Goal: Information Seeking & Learning: Learn about a topic

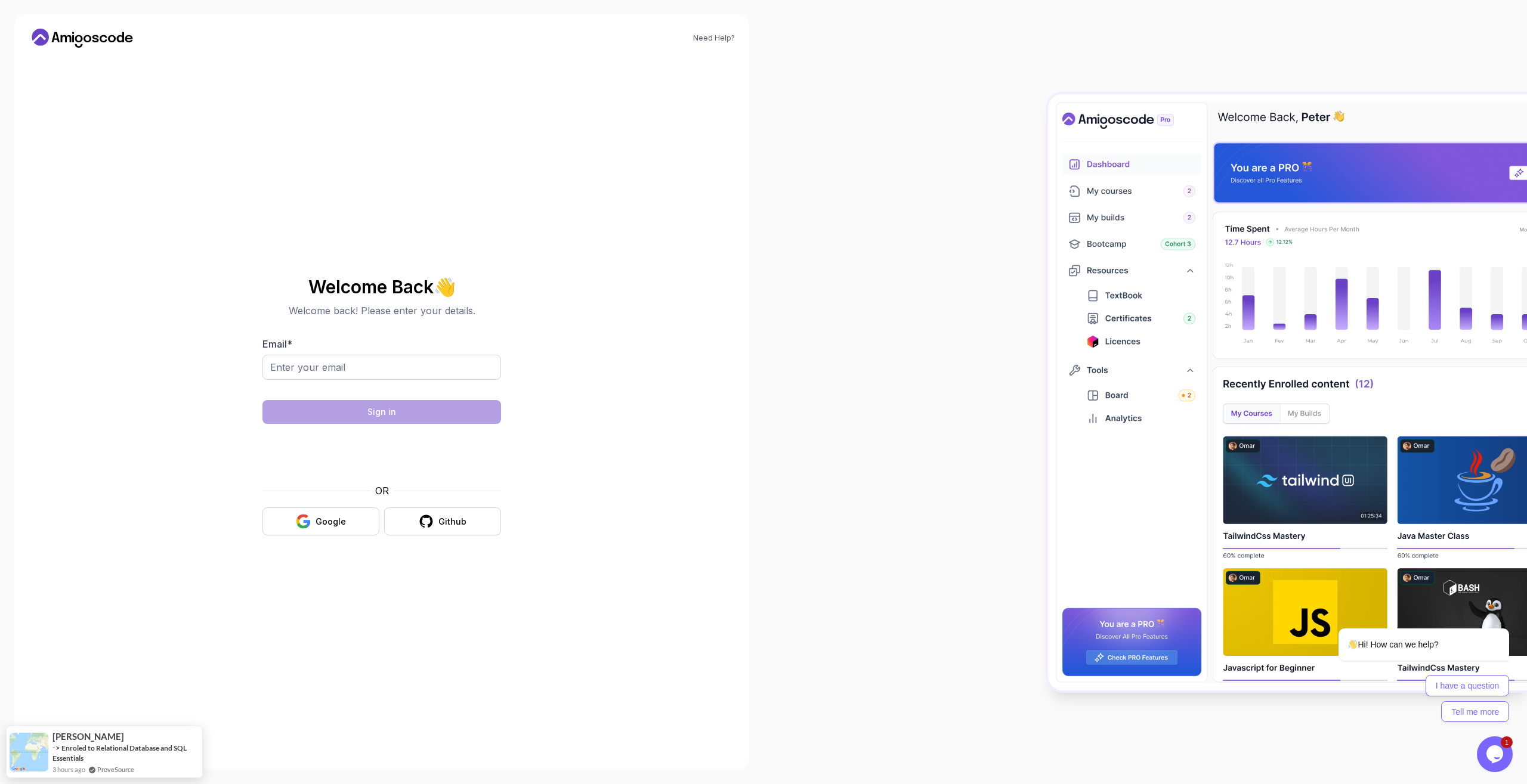
click at [392, 370] on input "Email *" at bounding box center [381, 367] width 239 height 25
type input "[EMAIL_ADDRESS][DOMAIN_NAME]"
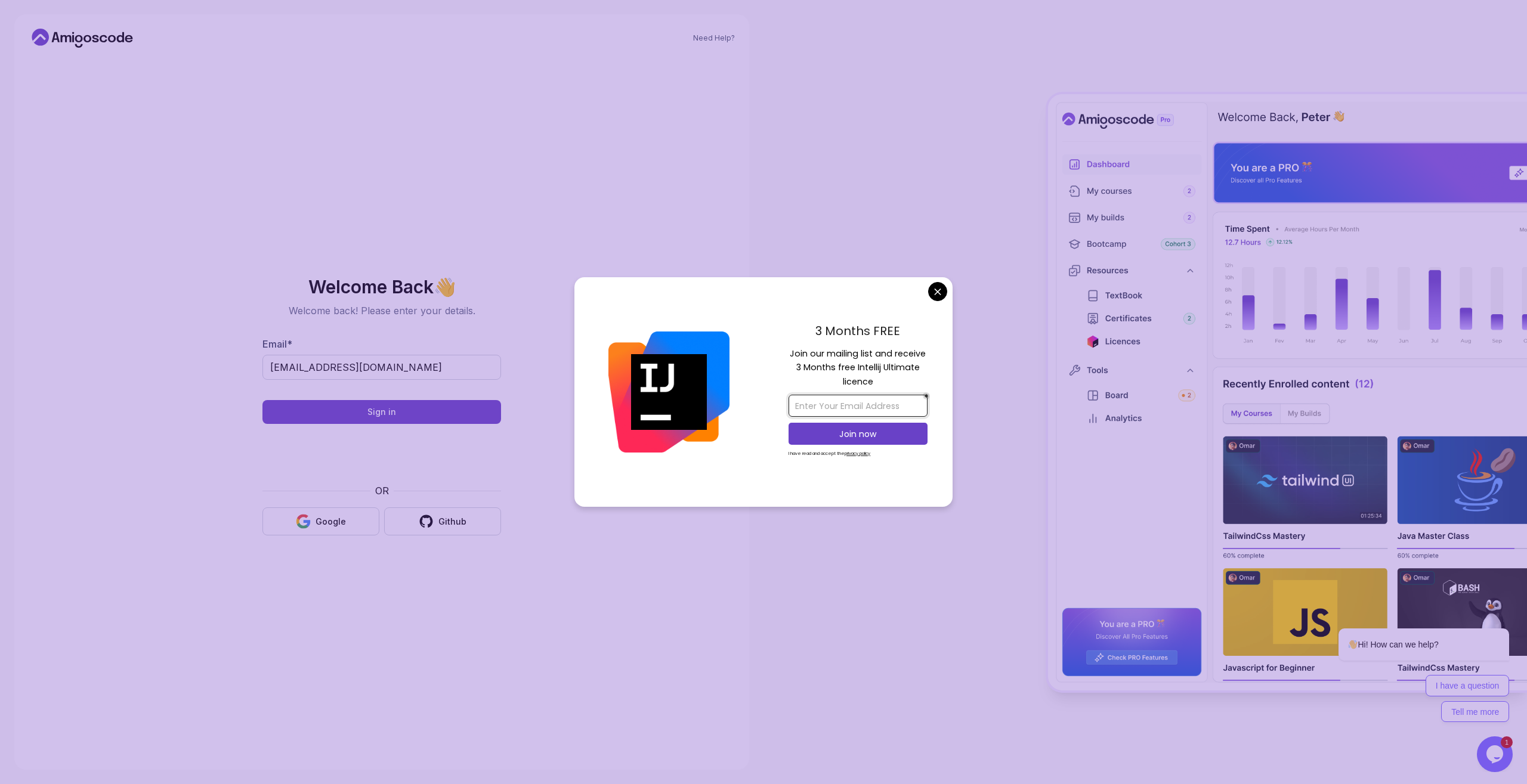
click at [839, 406] on input "email" at bounding box center [858, 406] width 139 height 22
click at [858, 405] on input "email" at bounding box center [858, 406] width 139 height 22
click at [858, 411] on input "email" at bounding box center [858, 406] width 139 height 22
type input "[EMAIL_ADDRESS][DOMAIN_NAME]"
click at [854, 433] on p "Join now" at bounding box center [858, 434] width 113 height 12
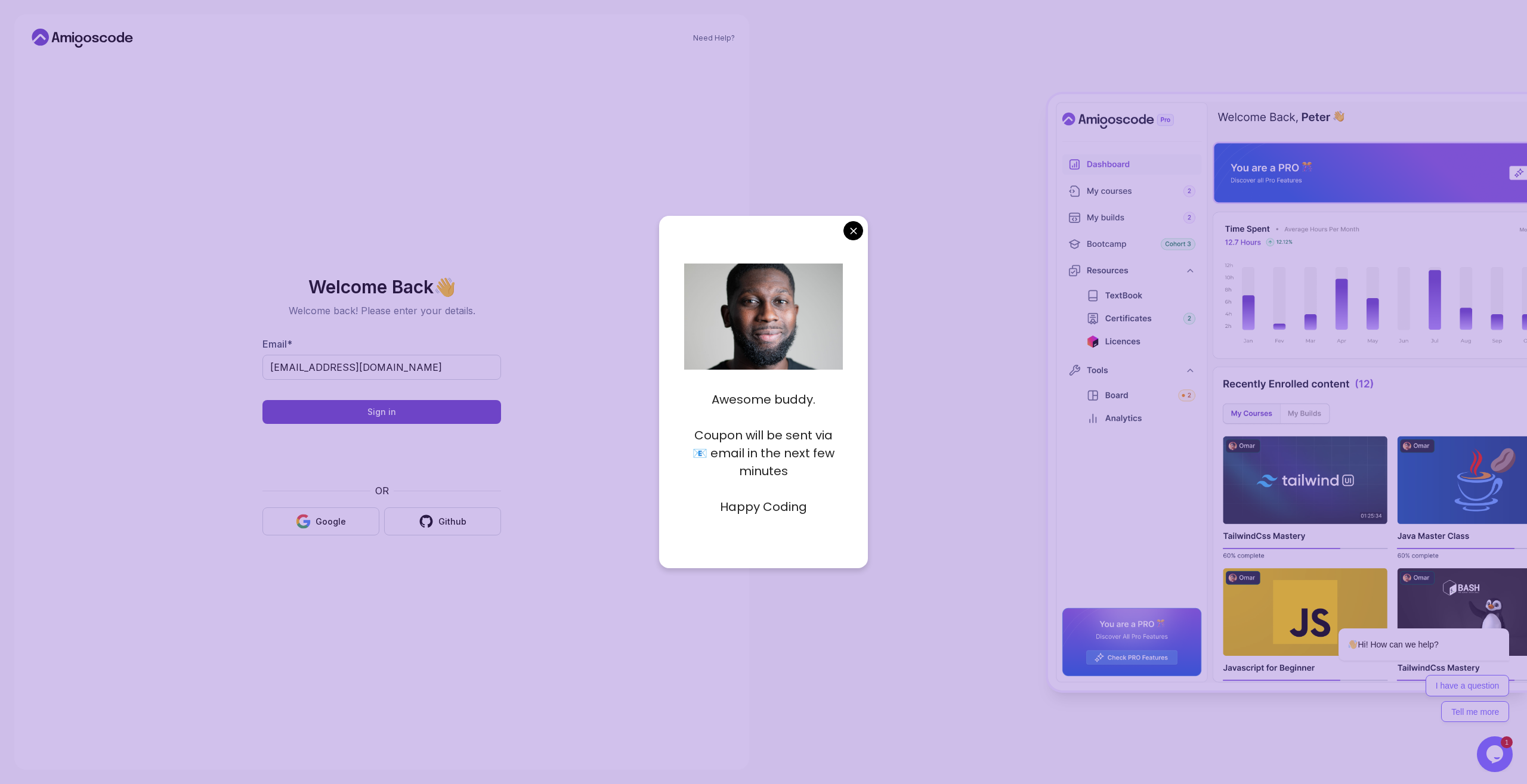
click at [855, 233] on body "Need Help? Welcome Back 👋 Welcome back! Please enter your details. Email * [EMA…" at bounding box center [764, 392] width 1527 height 784
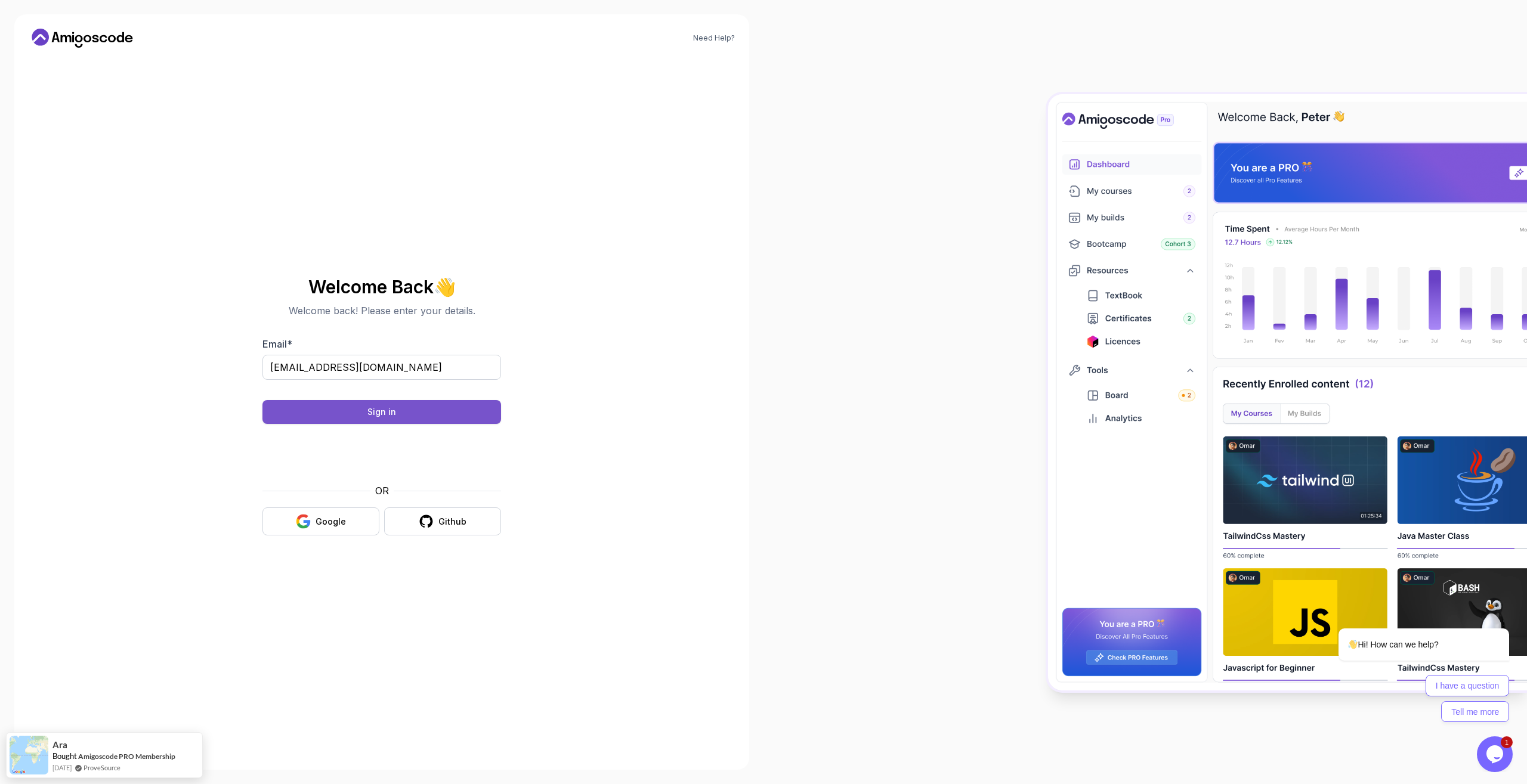
click at [391, 413] on div "Sign in" at bounding box center [382, 411] width 29 height 12
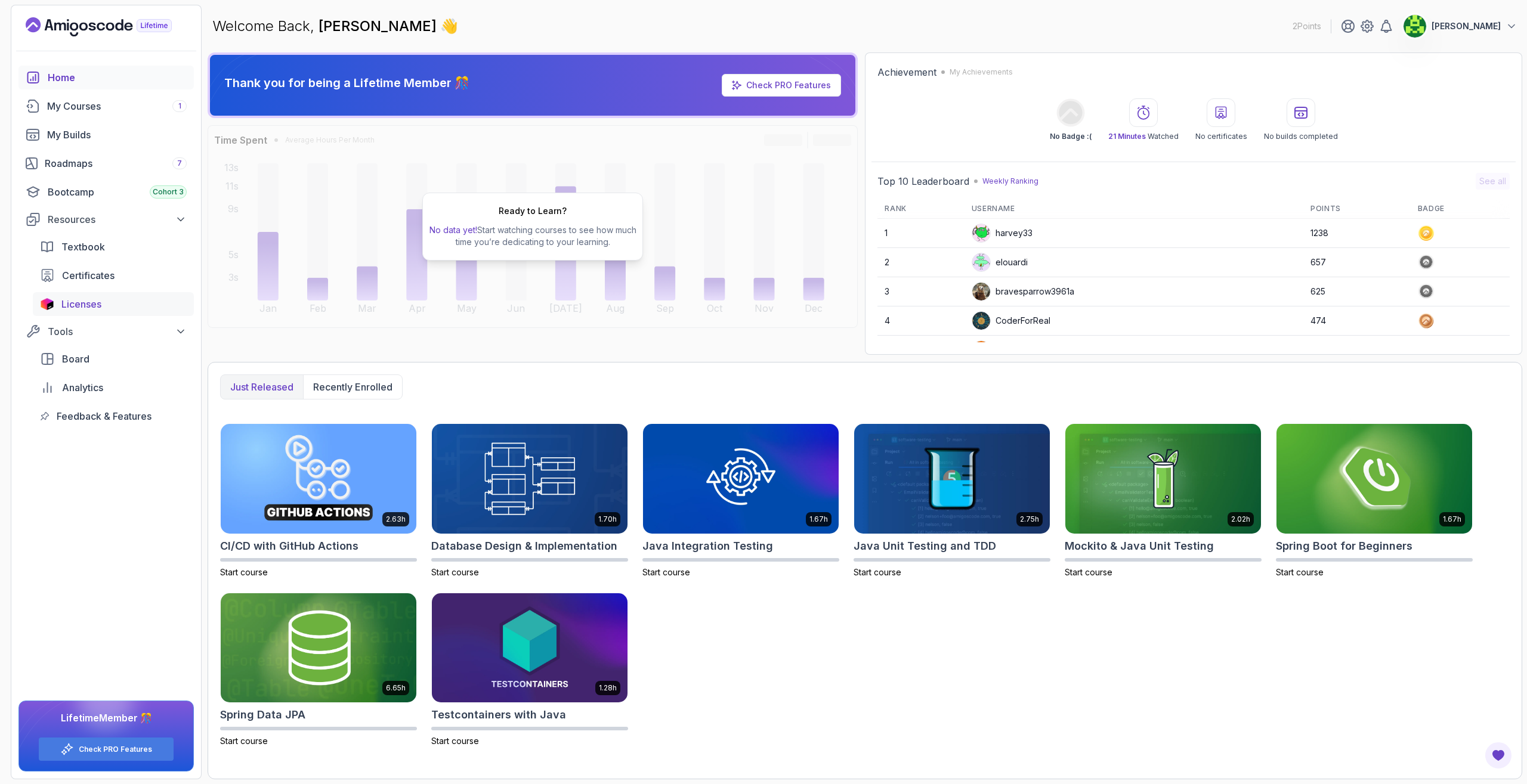
click at [70, 298] on span "Licenses" at bounding box center [81, 304] width 40 height 14
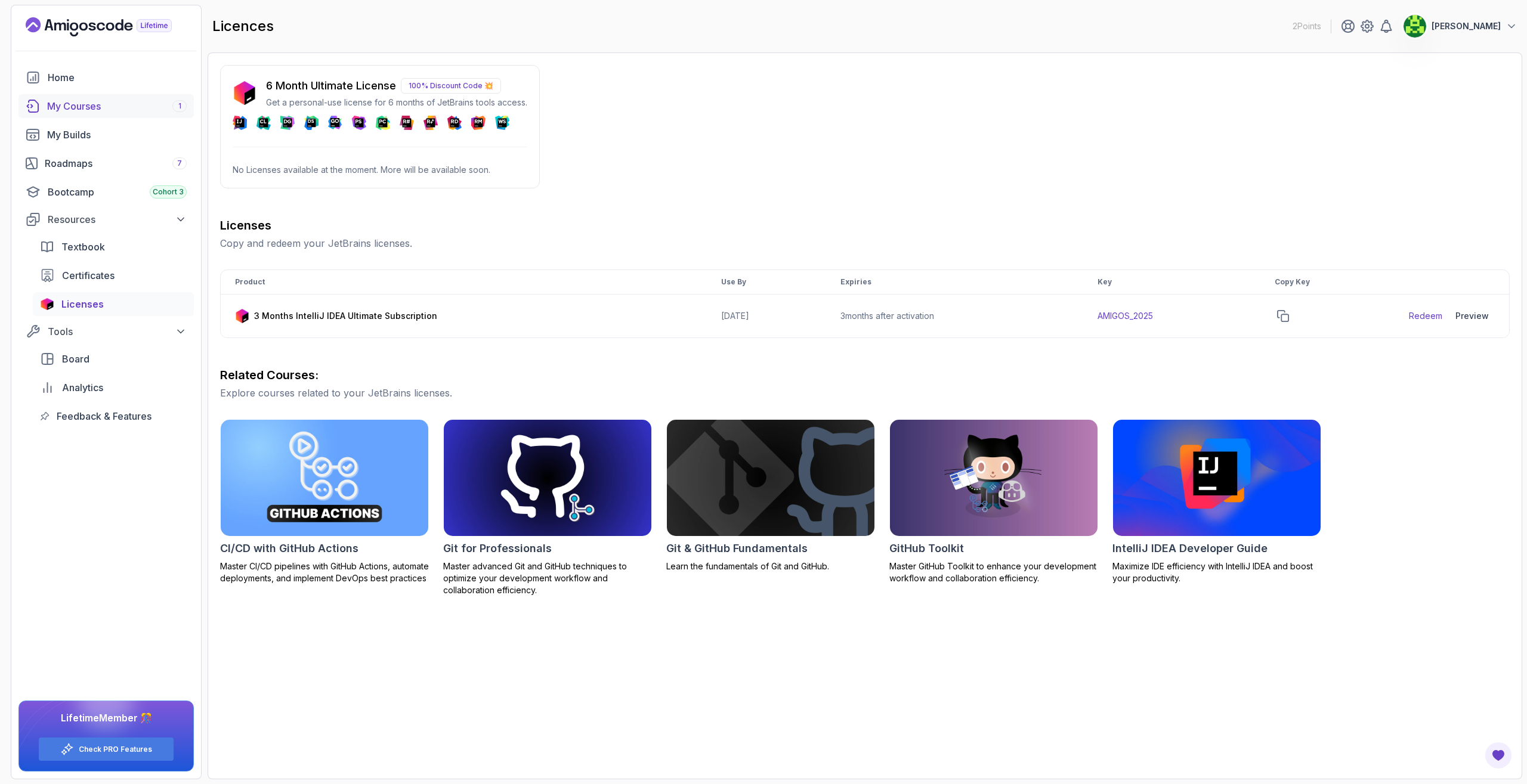
click at [84, 108] on div "My Courses 1" at bounding box center [116, 106] width 140 height 14
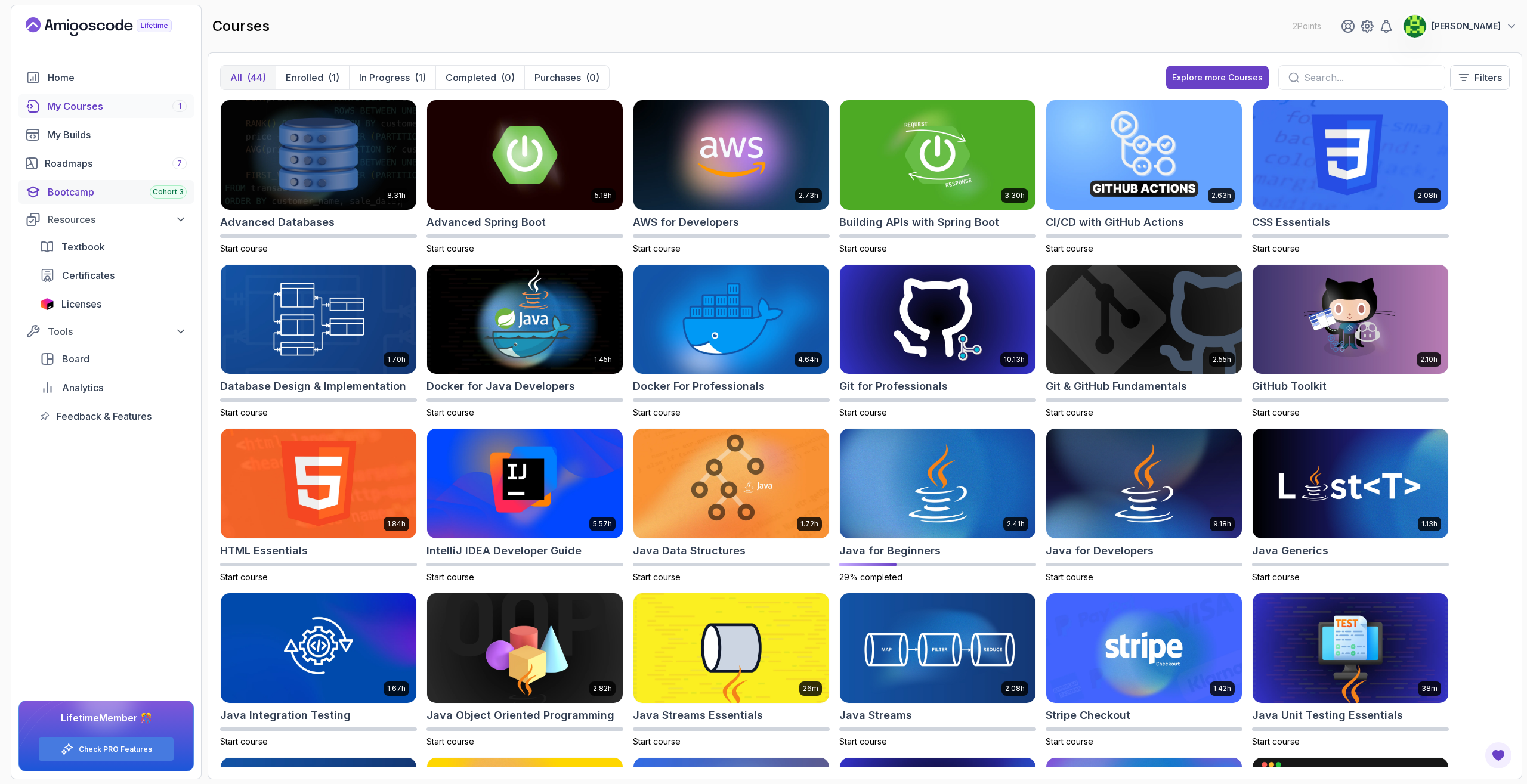
click at [78, 190] on div "Bootcamp Cohort 3" at bounding box center [117, 192] width 139 height 14
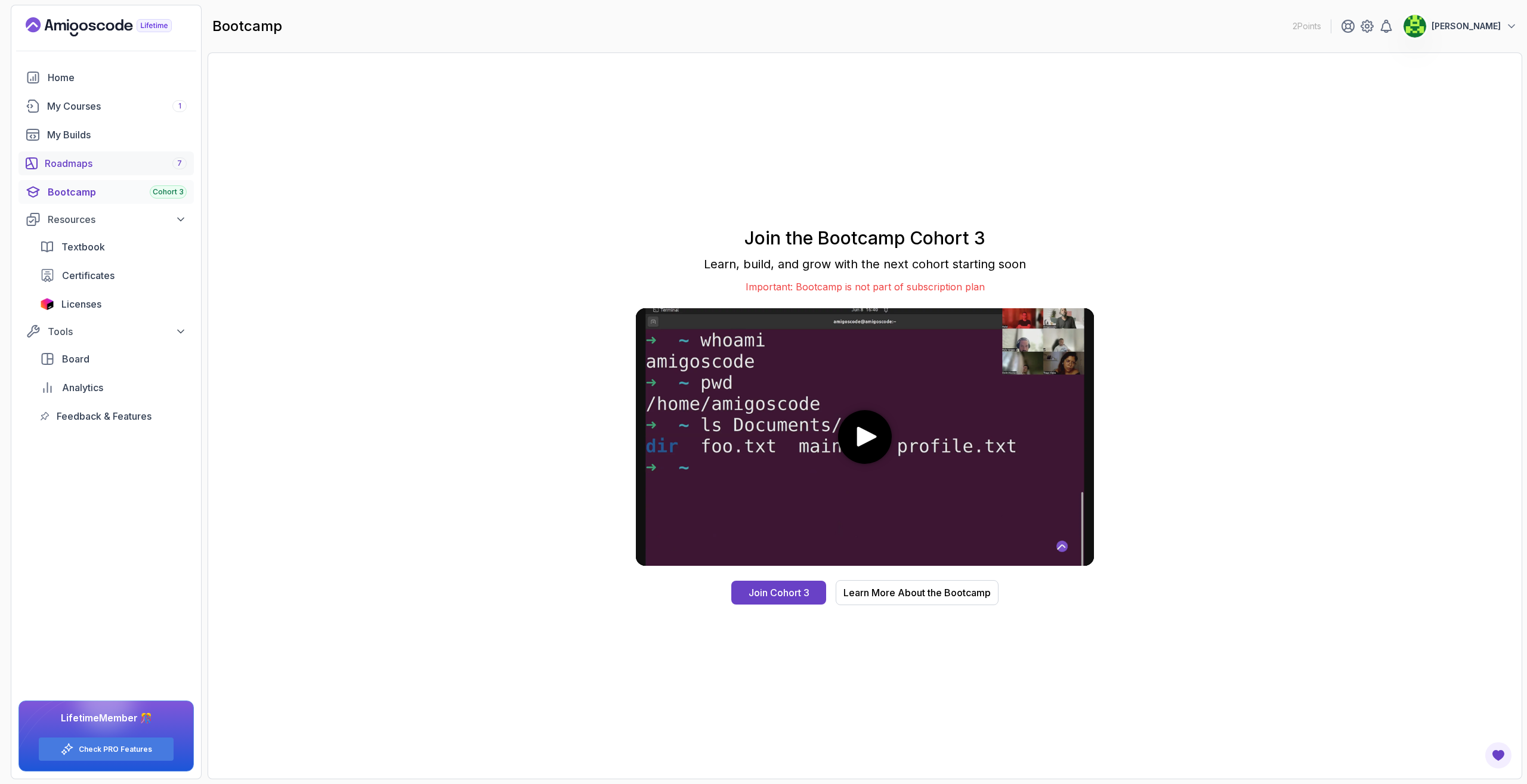
click at [73, 162] on div "Roadmaps 7" at bounding box center [116, 163] width 142 height 14
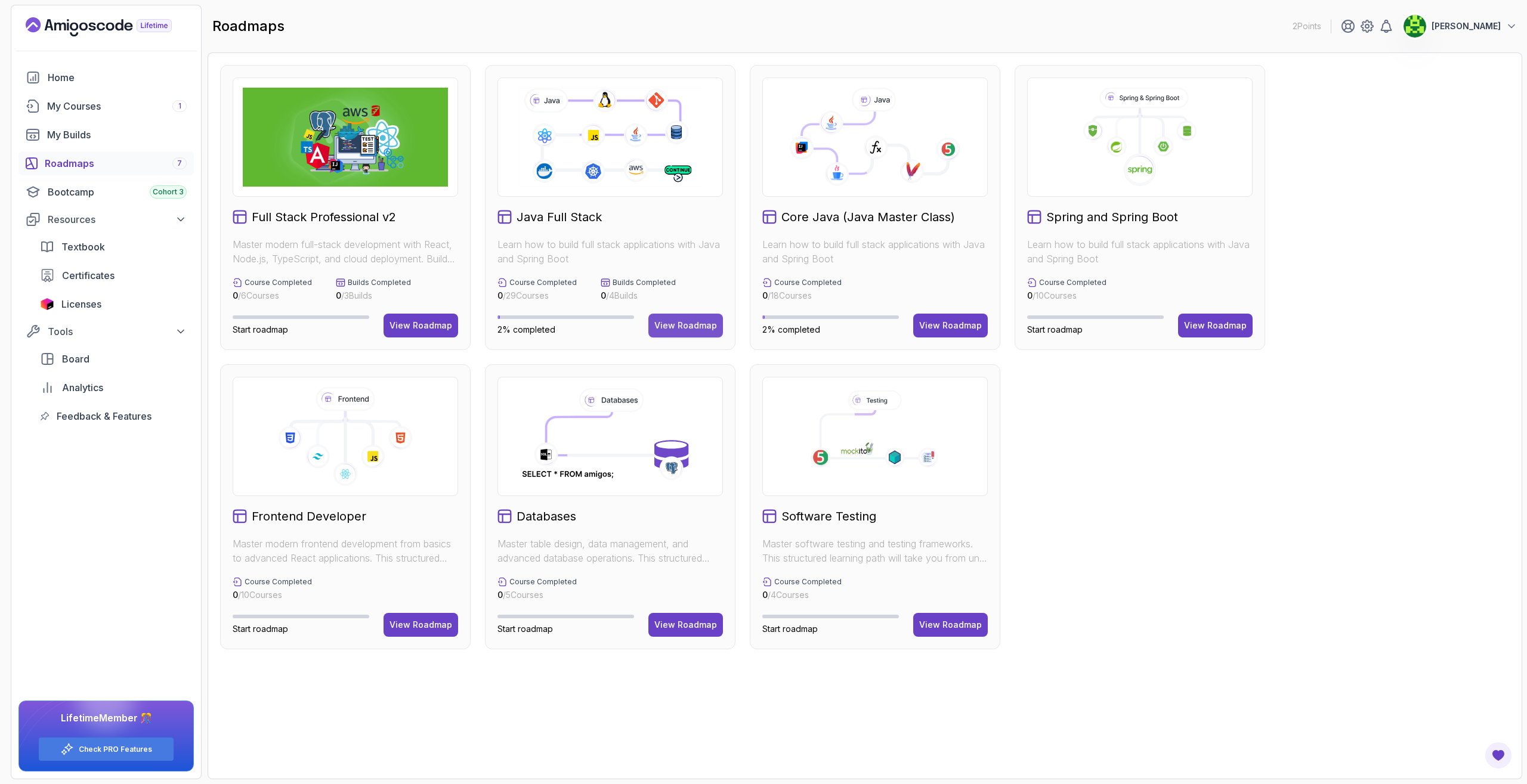
click at [693, 331] on button "View Roadmap" at bounding box center [685, 325] width 74 height 24
